Goal: Find specific page/section: Find specific page/section

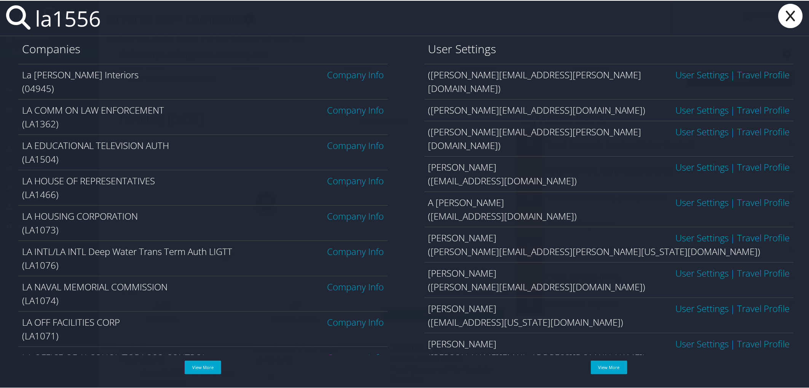
type input "la1556"
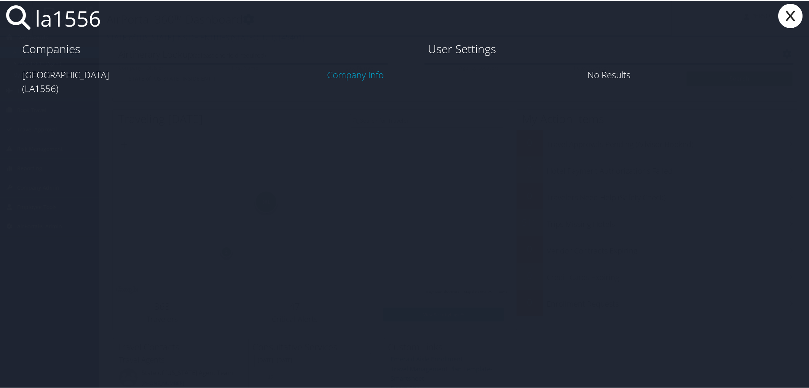
click at [358, 78] on link "Company Info" at bounding box center [355, 74] width 57 height 13
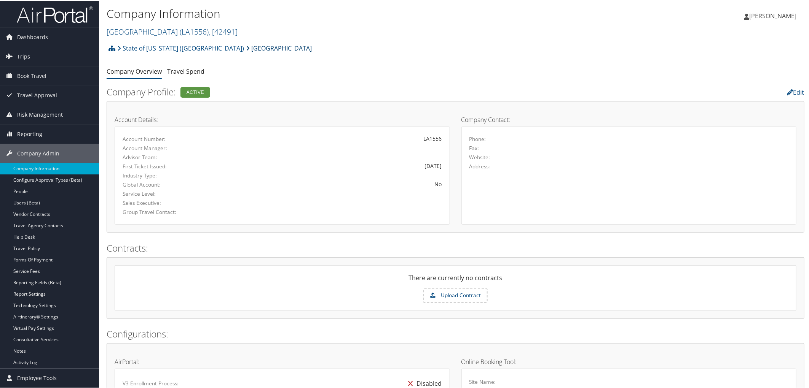
drag, startPoint x: 270, startPoint y: 48, endPoint x: 200, endPoint y: 54, distance: 70.3
click at [200, 54] on div "State of Louisiana (SOLA) UNIV OF NEW ORLEANS Account Structure State of Louisi…" at bounding box center [455, 50] width 697 height 21
copy link "[GEOGRAPHIC_DATA]"
